Goal: Check status: Verify the current state of an ongoing process or item

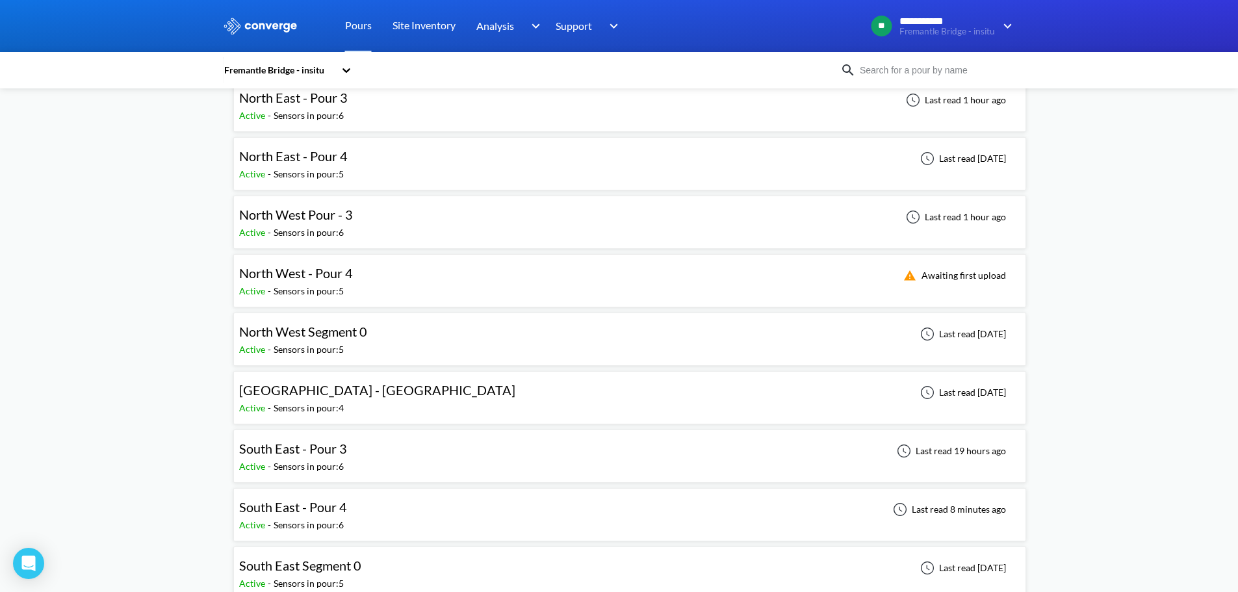
scroll to position [325, 0]
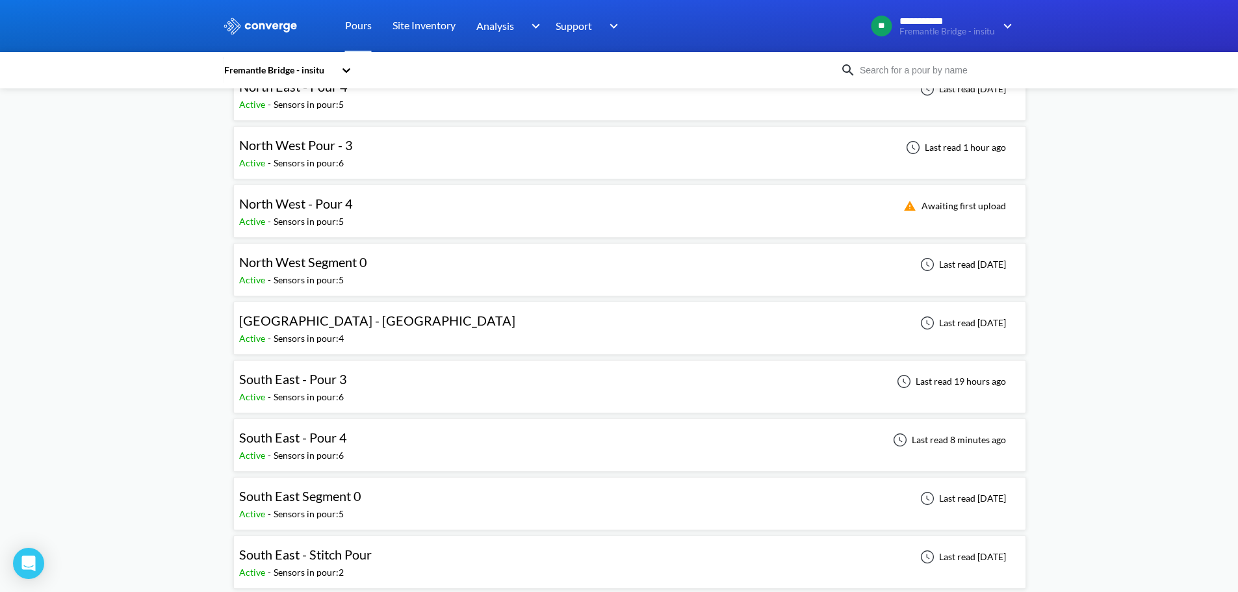
click at [190, 317] on div "**********" at bounding box center [619, 546] width 1238 height 1743
click at [175, 407] on div "**********" at bounding box center [619, 546] width 1238 height 1743
click at [361, 439] on div "South East - Pour 4 Active - Sensors in pour: 6 Last read 8 minutes ago" at bounding box center [629, 445] width 781 height 42
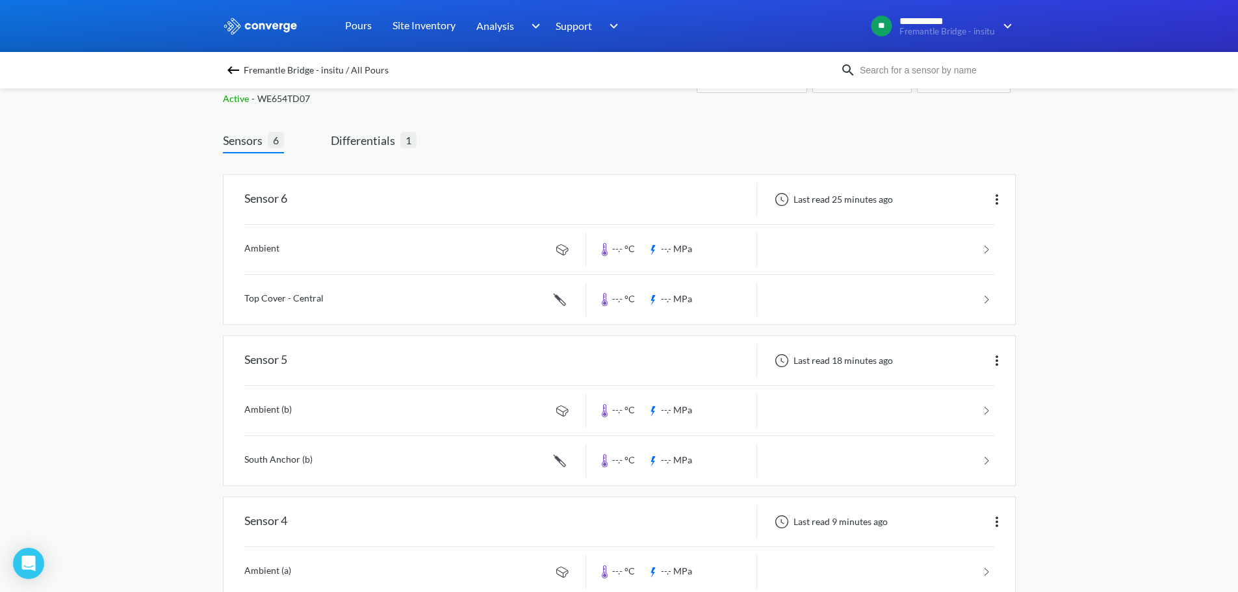
scroll to position [65, 0]
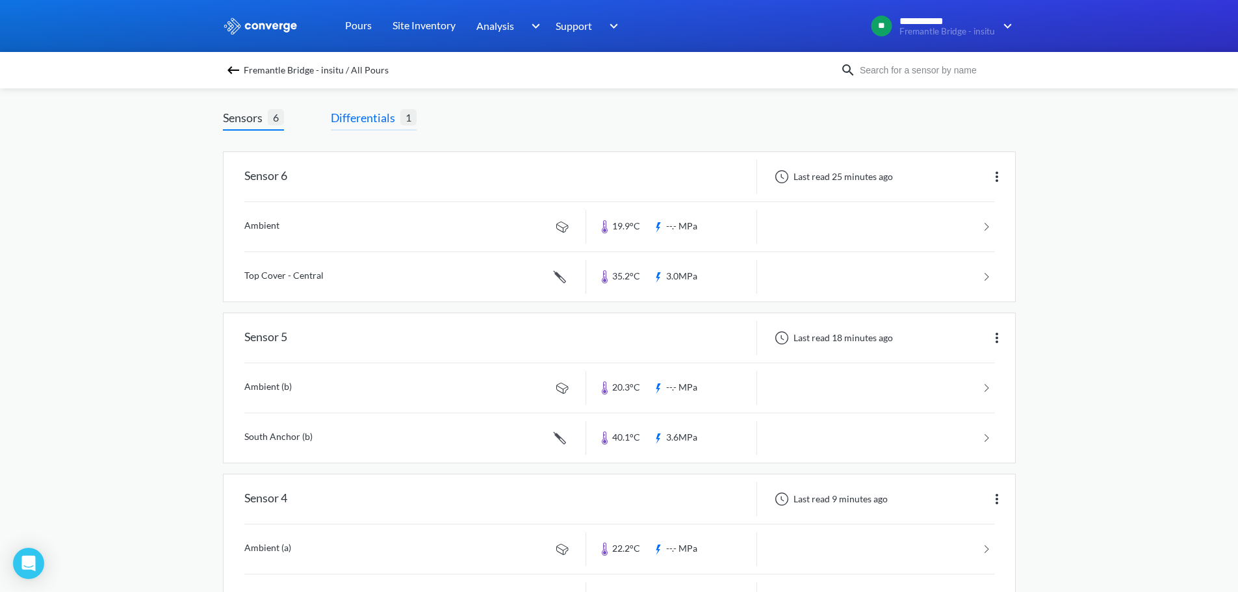
click at [372, 128] on span "Differentials 1" at bounding box center [374, 120] width 86 height 22
click at [385, 129] on span "Differentials 1" at bounding box center [374, 120] width 86 height 22
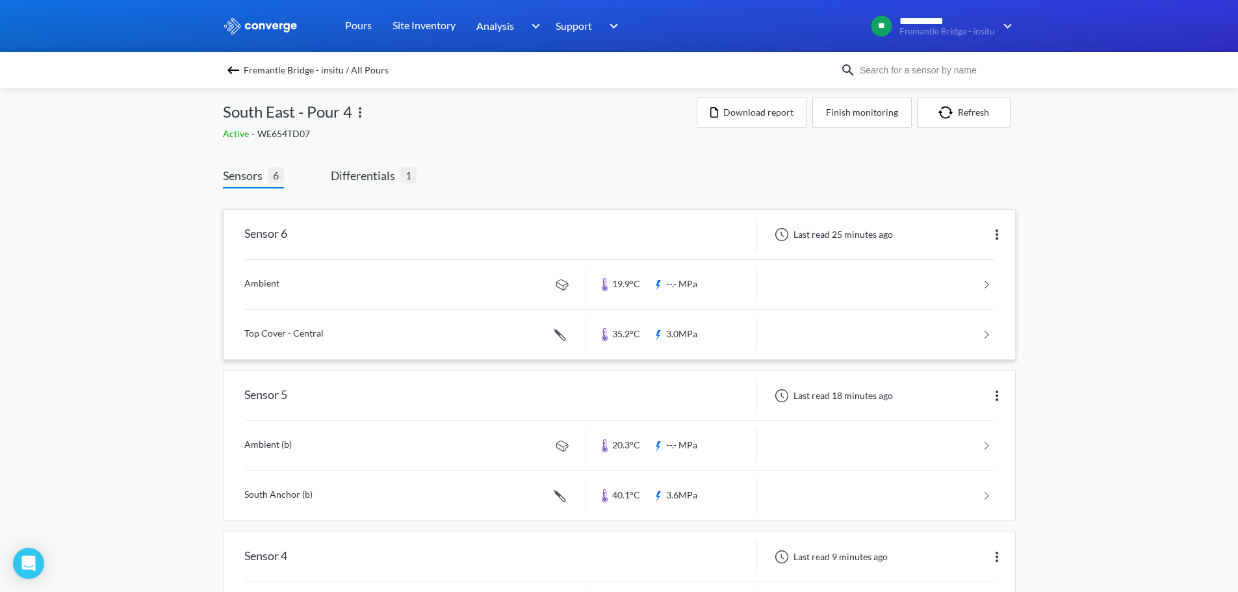
scroll to position [0, 0]
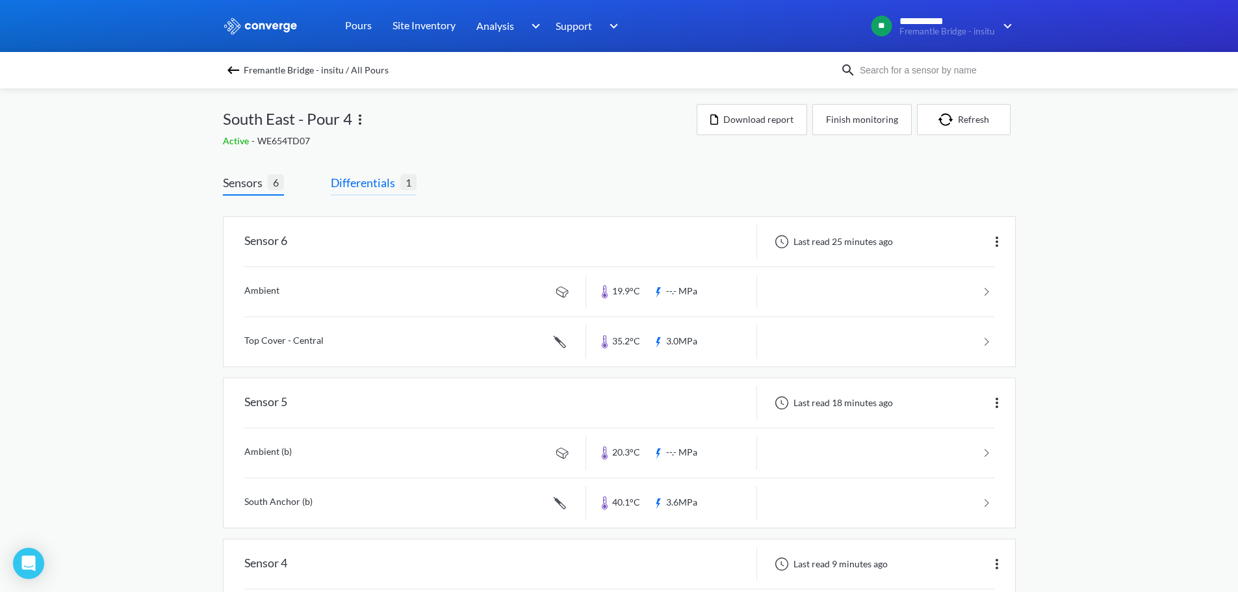
click at [388, 180] on span "Differentials" at bounding box center [366, 183] width 70 height 18
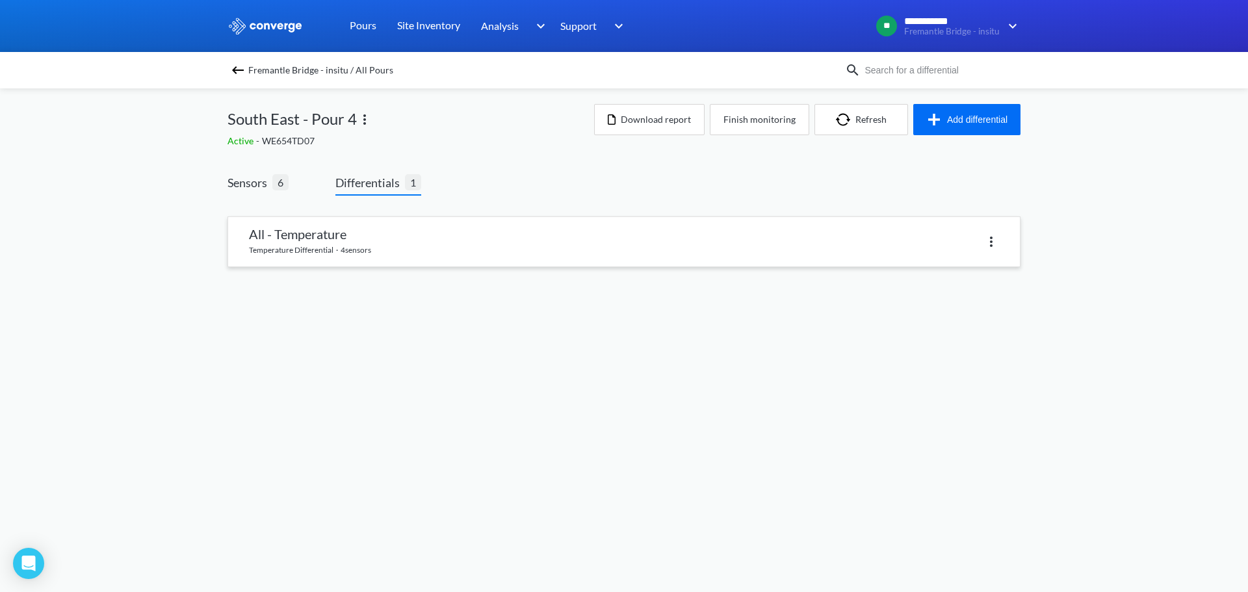
click at [321, 238] on link at bounding box center [624, 241] width 792 height 49
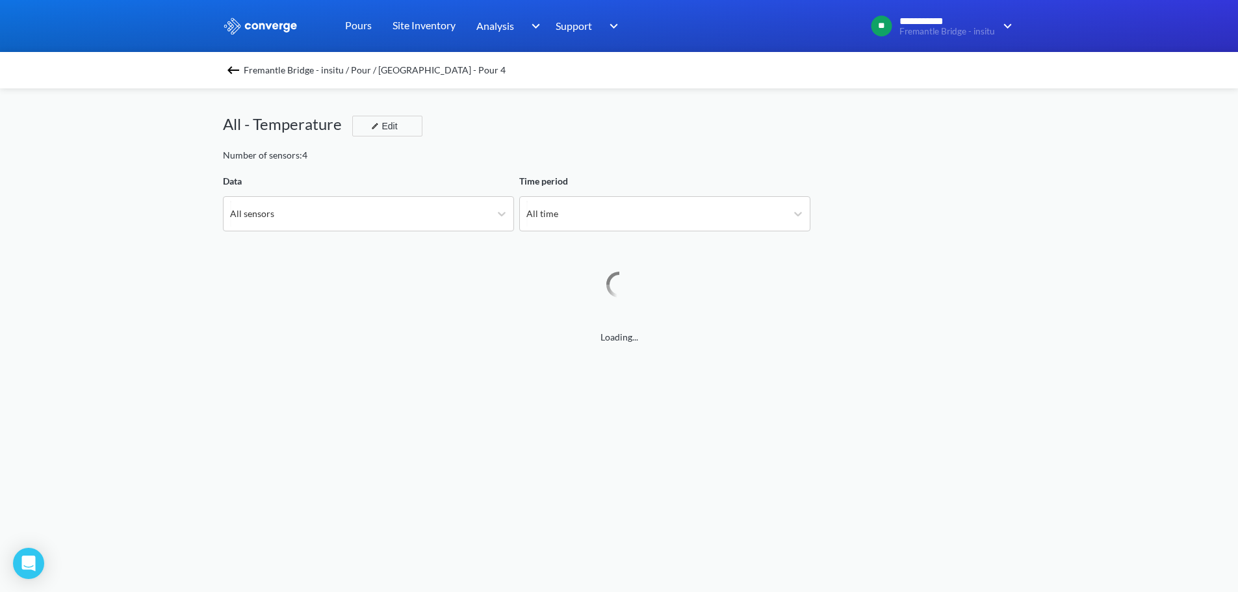
click at [618, 152] on div "Number of sensors: 4" at bounding box center [619, 155] width 793 height 14
click at [606, 210] on div "All time" at bounding box center [653, 214] width 267 height 34
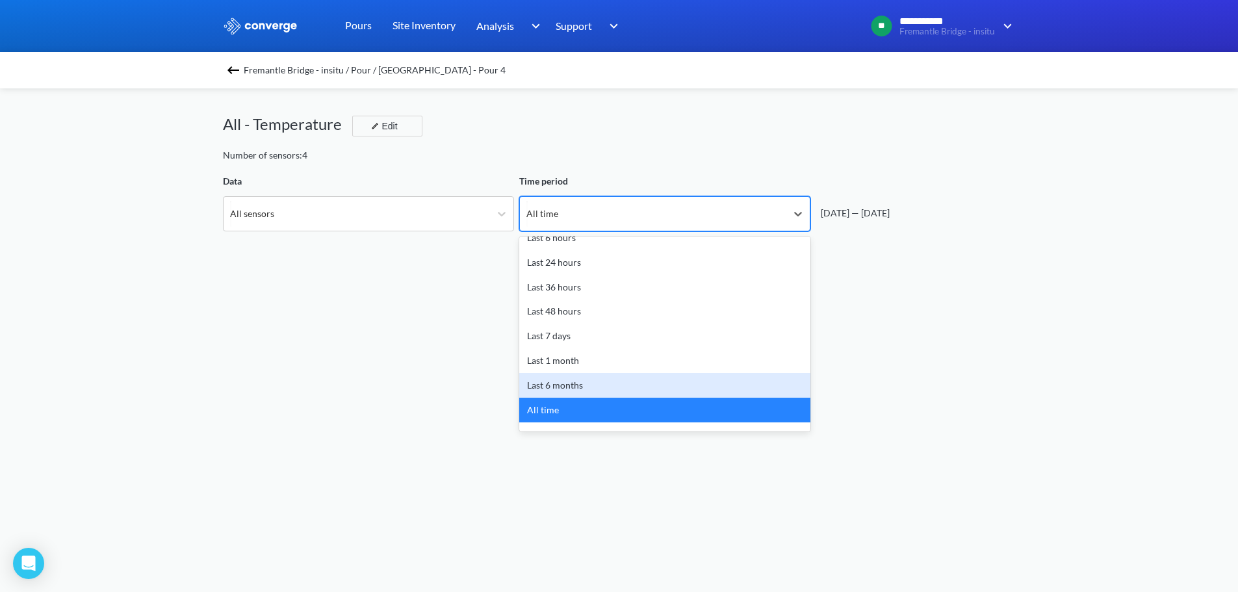
scroll to position [57, 0]
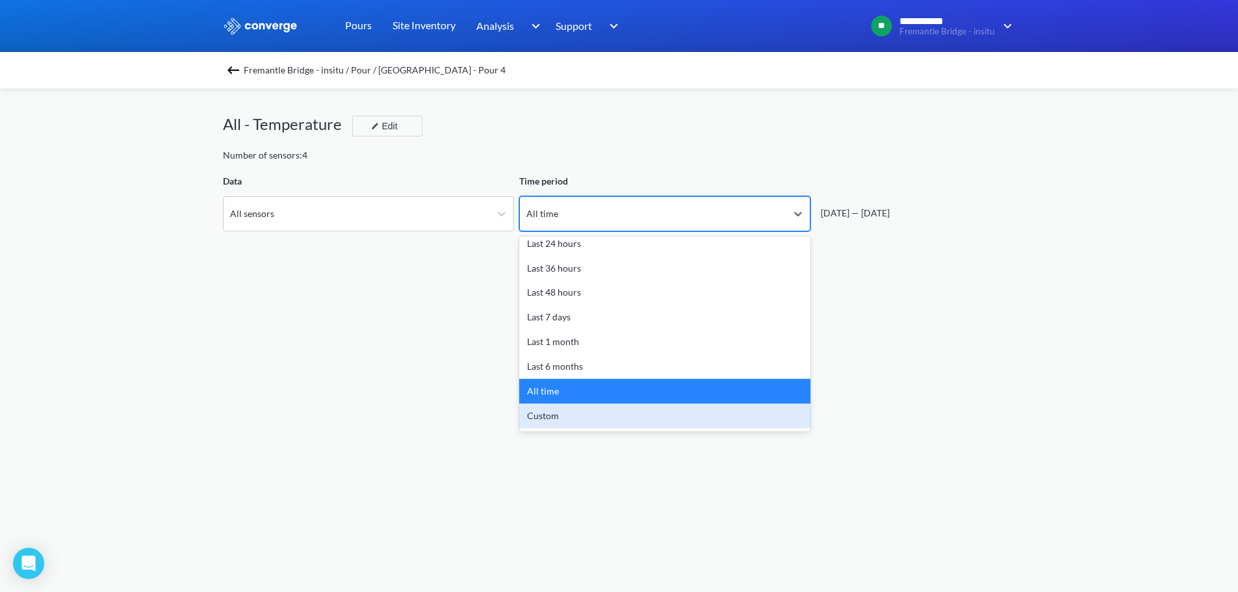
click at [559, 408] on div "Custom" at bounding box center [664, 416] width 291 height 25
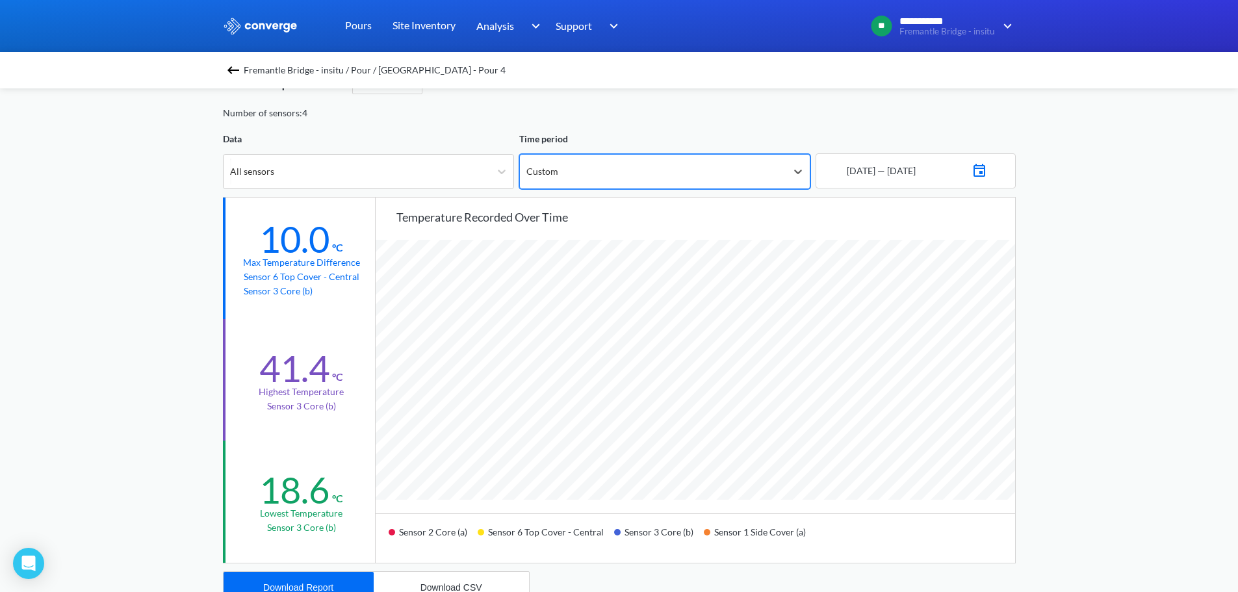
scroll to position [65, 0]
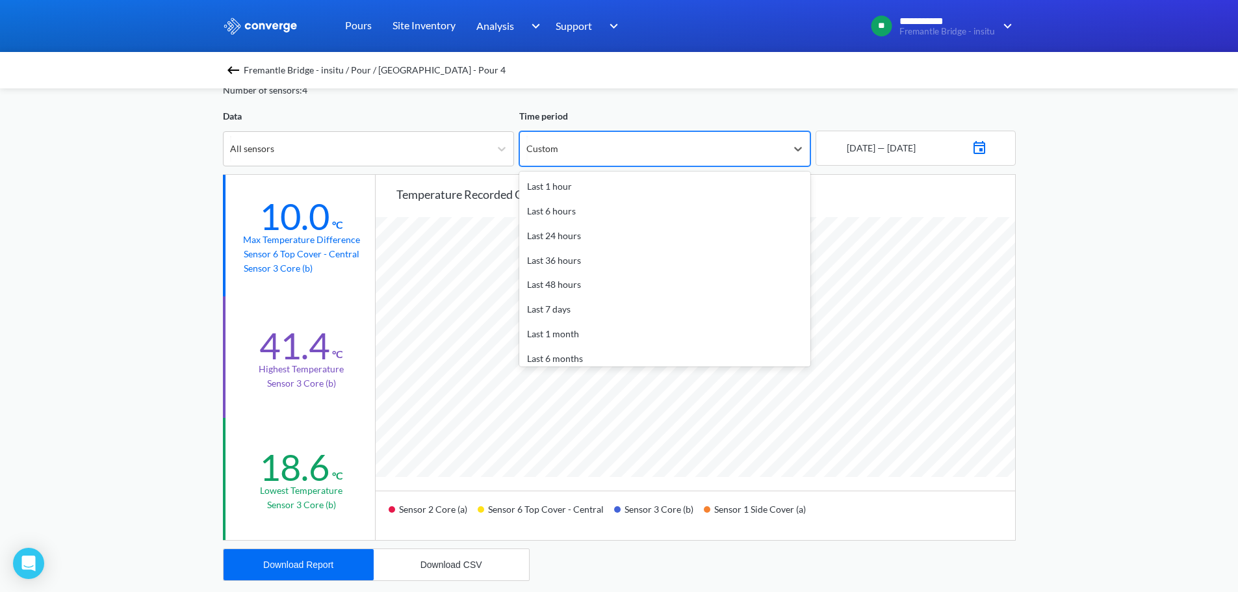
click at [677, 153] on div "Custom" at bounding box center [653, 149] width 267 height 34
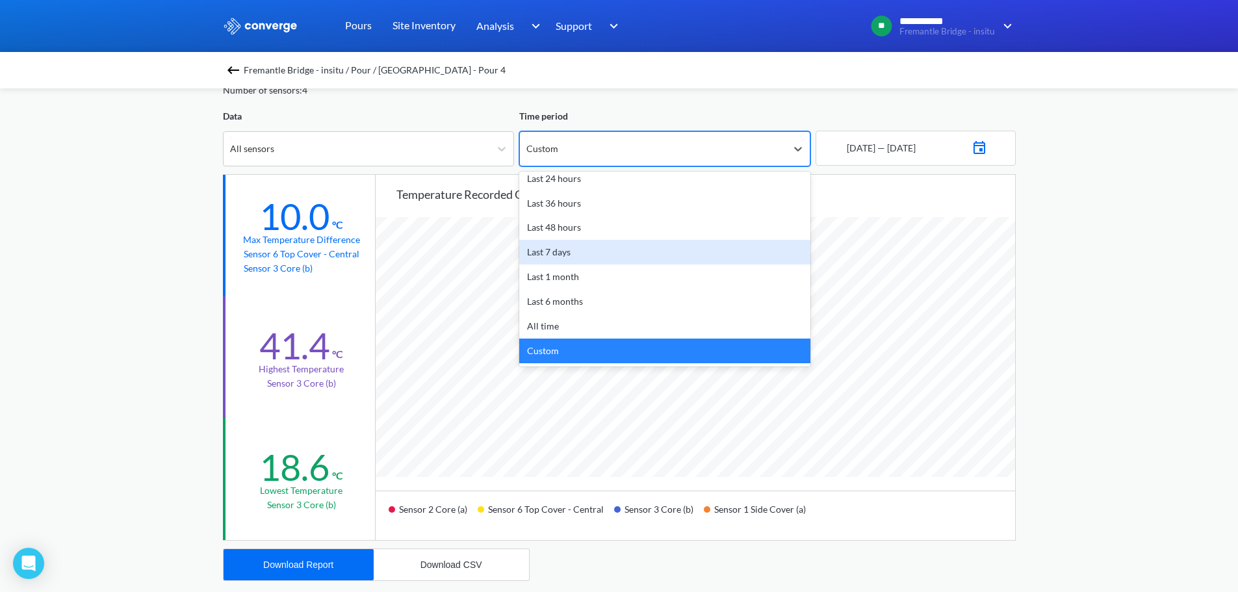
click at [988, 122] on div "[DATE] — [DATE]" at bounding box center [913, 137] width 205 height 57
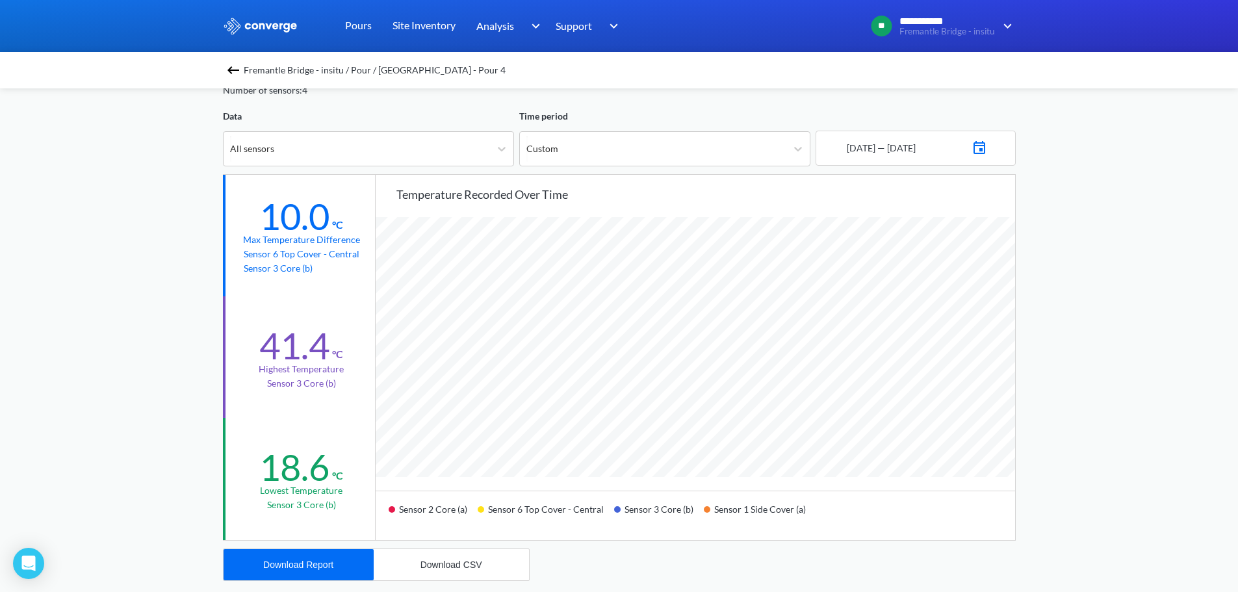
click at [987, 144] on img at bounding box center [980, 146] width 16 height 18
click at [881, 325] on td "29" at bounding box center [873, 319] width 21 height 20
drag, startPoint x: 926, startPoint y: 356, endPoint x: 872, endPoint y: 359, distance: 54.1
click at [872, 359] on div "[DATE] 12:00 AM PM" at bounding box center [916, 360] width 200 height 30
type input "01:00"
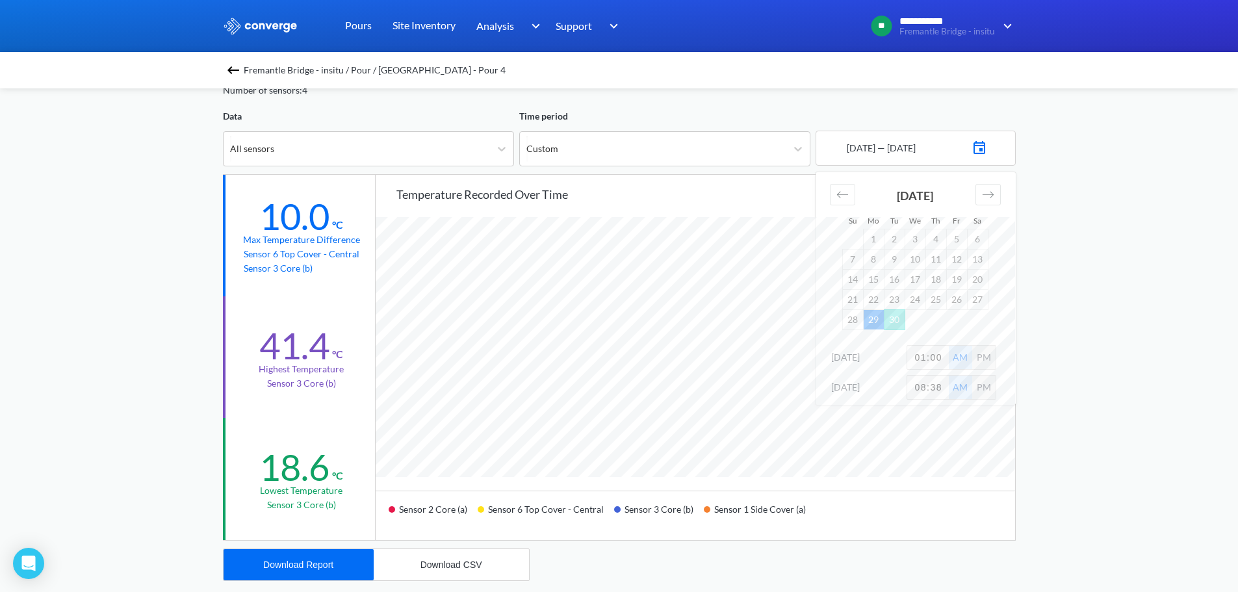
click at [982, 354] on div "PM" at bounding box center [983, 357] width 23 height 23
click at [1086, 336] on div "**********" at bounding box center [619, 479] width 1238 height 1089
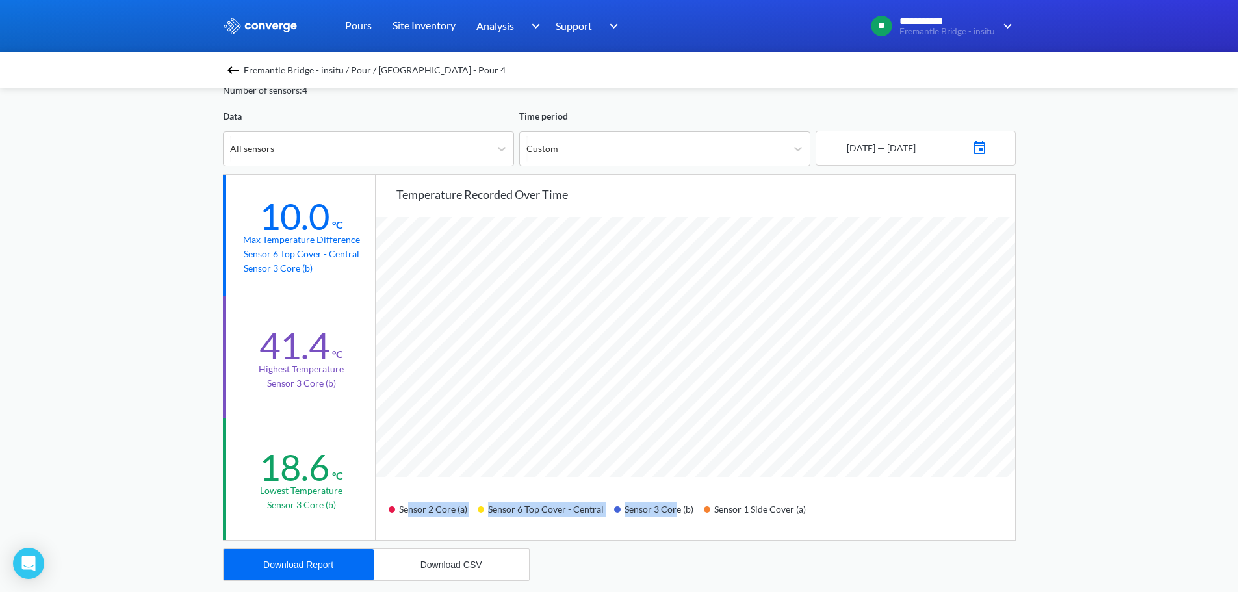
drag, startPoint x: 411, startPoint y: 504, endPoint x: 672, endPoint y: 518, distance: 261.7
click at [672, 518] on div "Sensor 2 Core (a) Sensor 6 Top Cover - Central Sensor 3 Core (b) Sensor 1 Side …" at bounding box center [696, 515] width 640 height 49
click at [1059, 352] on div "**********" at bounding box center [619, 479] width 1238 height 1089
drag, startPoint x: 715, startPoint y: 510, endPoint x: 809, endPoint y: 503, distance: 94.5
click at [796, 503] on div "Sensor 1 Side Cover (a)" at bounding box center [760, 514] width 112 height 31
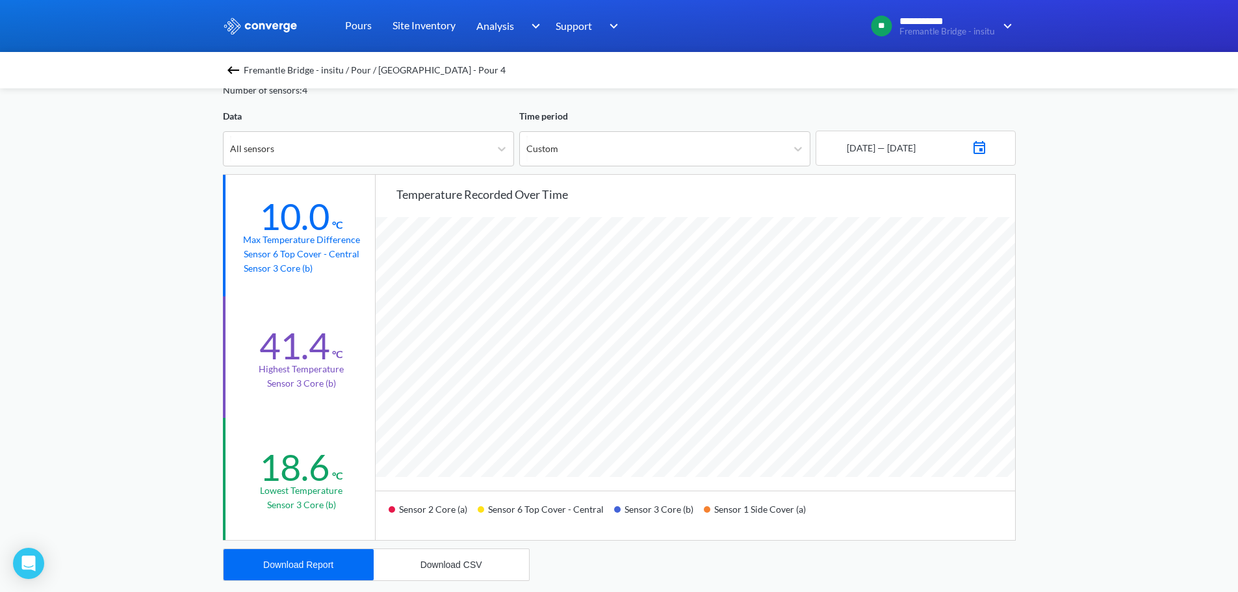
click at [1060, 460] on div "**********" at bounding box center [619, 479] width 1238 height 1089
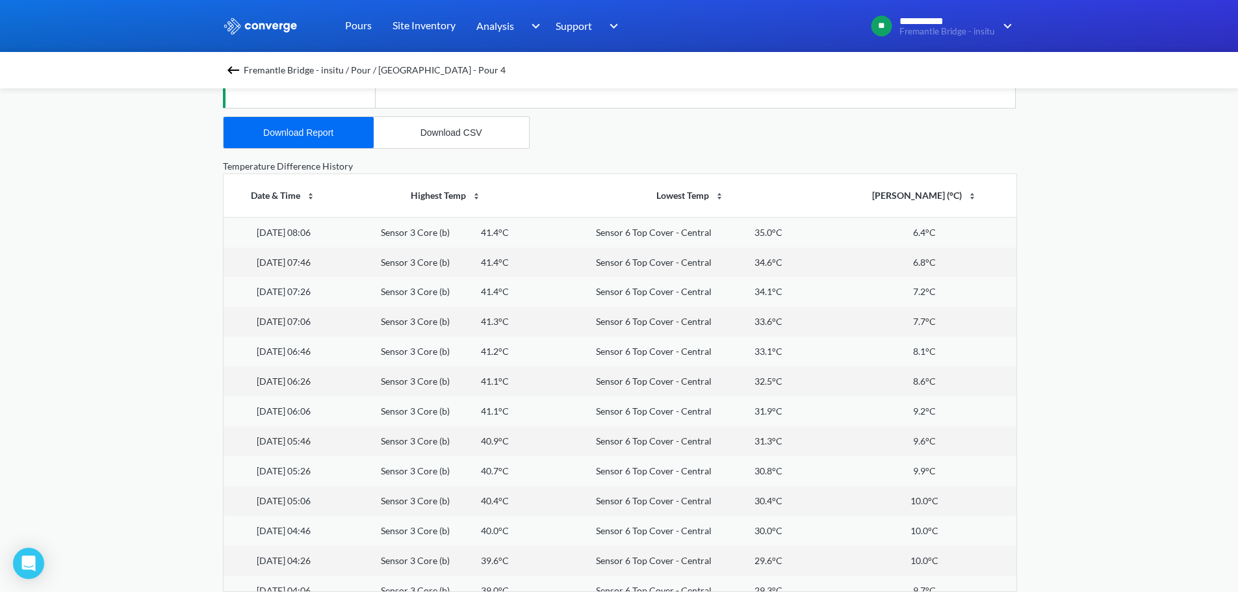
scroll to position [42, 0]
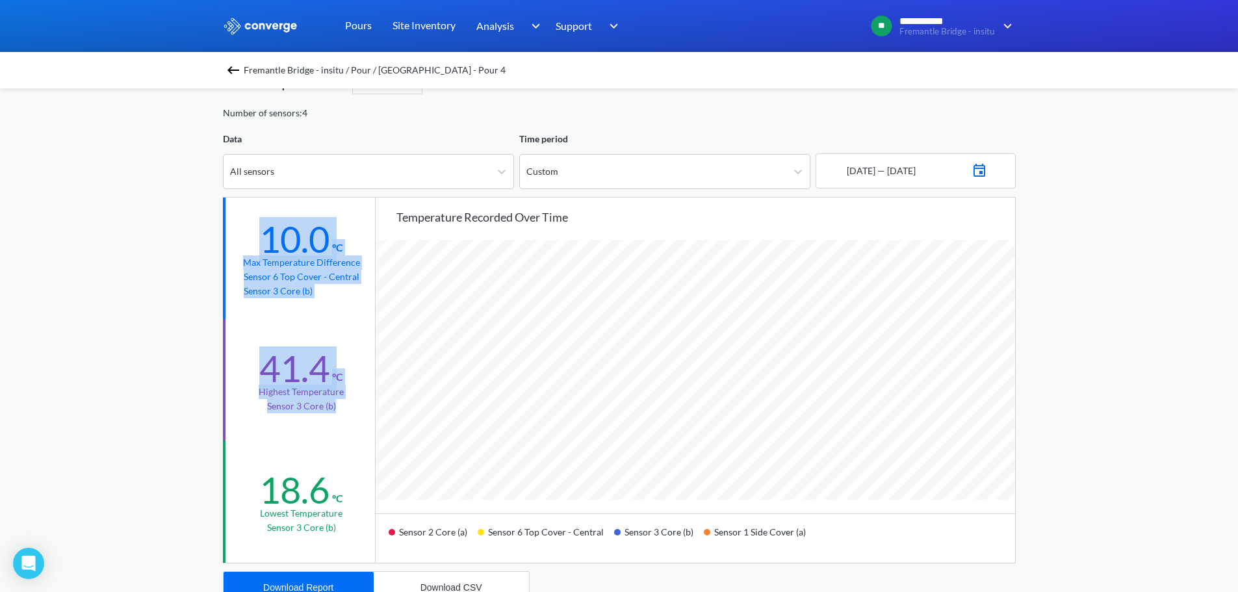
drag, startPoint x: 339, startPoint y: 410, endPoint x: 252, endPoint y: 238, distance: 192.2
click at [252, 238] on div "10.0 °C Max temperature difference Sensor 6 Top Cover - Central Sensor 3 Core (…" at bounding box center [299, 380] width 152 height 365
click at [168, 263] on div "**********" at bounding box center [619, 502] width 1238 height 1089
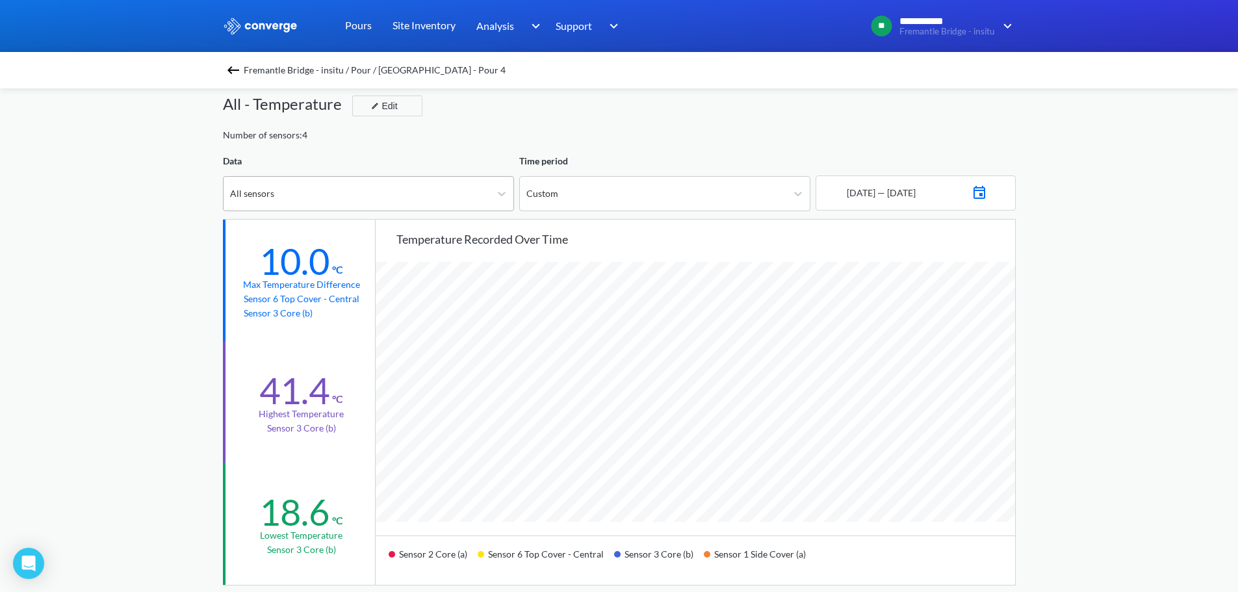
scroll to position [0, 0]
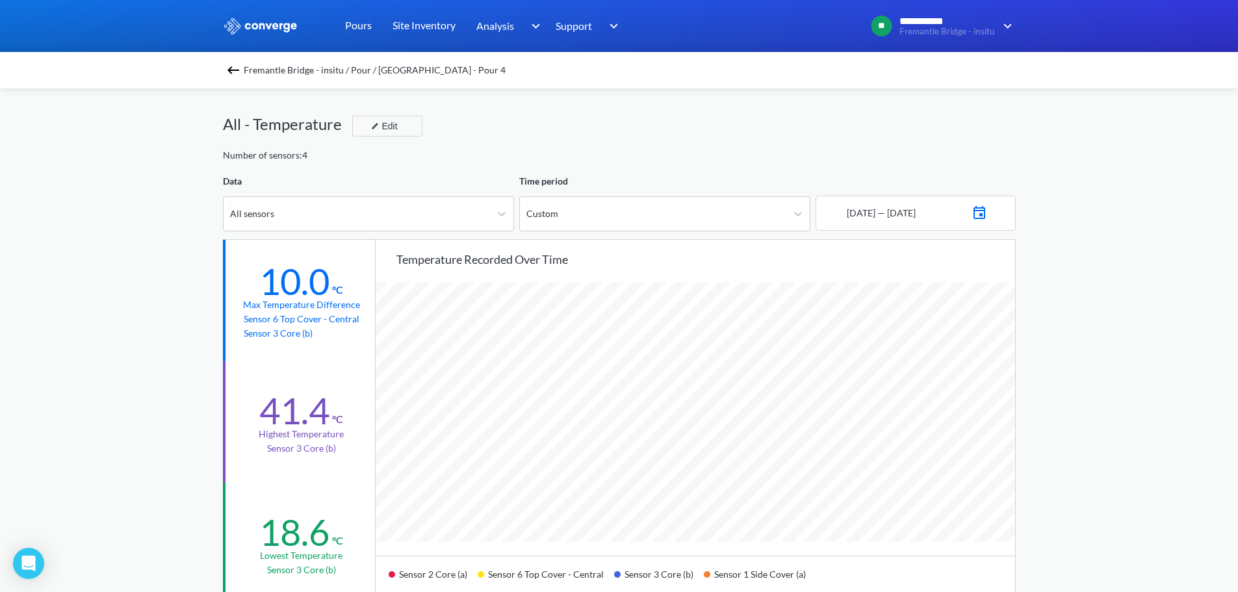
click at [302, 79] on div "Fremantle Bridge - insitu / Pour / [GEOGRAPHIC_DATA] - Pour 4" at bounding box center [619, 70] width 1238 height 36
click at [307, 71] on span "Fremantle Bridge - insitu / Pour / [GEOGRAPHIC_DATA] - Pour 4" at bounding box center [375, 70] width 262 height 18
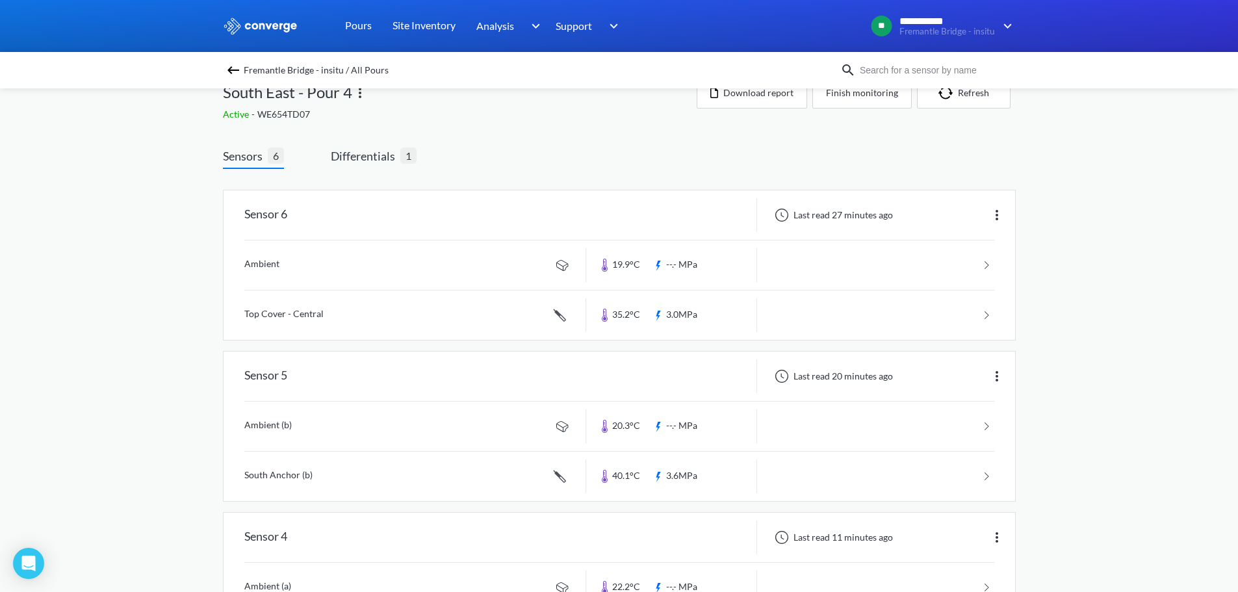
scroll to position [22, 0]
